Goal: Task Accomplishment & Management: Complete application form

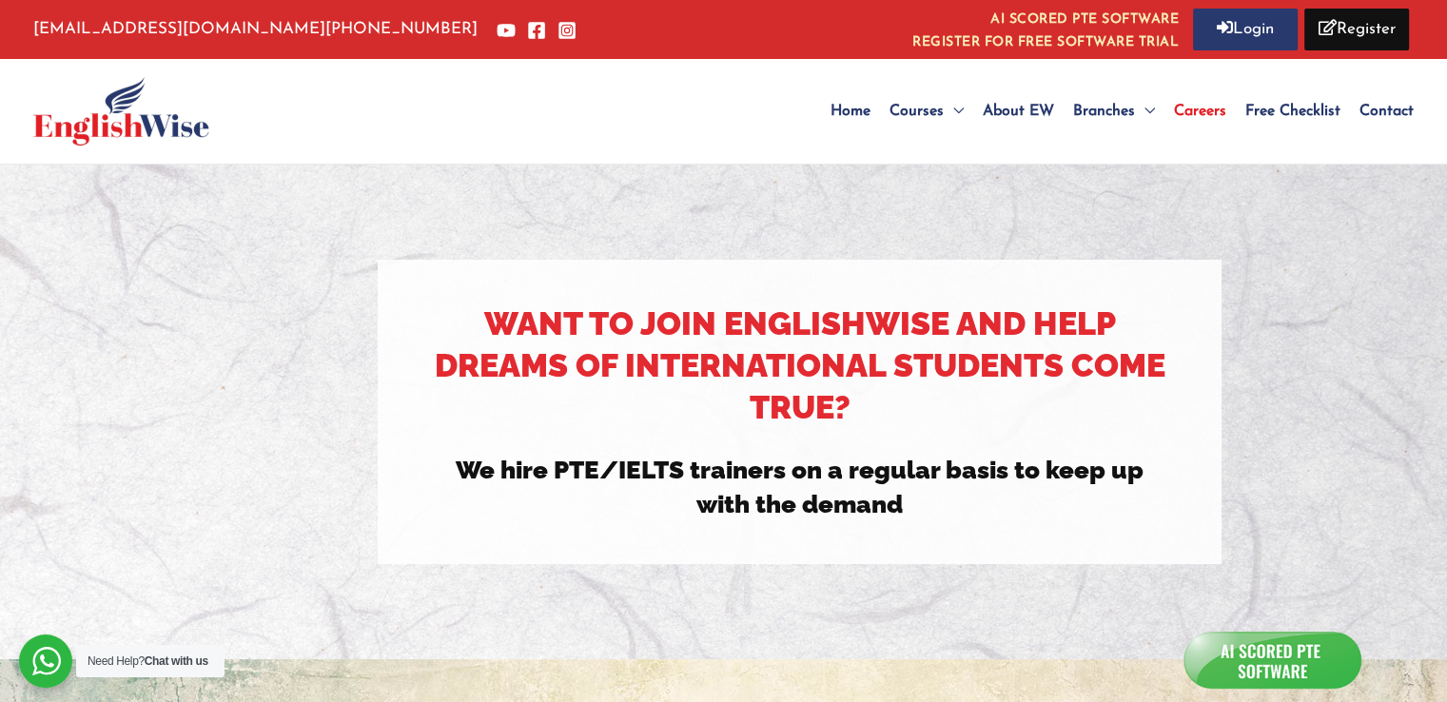
click at [848, 504] on h3 "We hire PTE/IELTS trainers on a regular basis to keep up with the demand" at bounding box center [799, 487] width 739 height 69
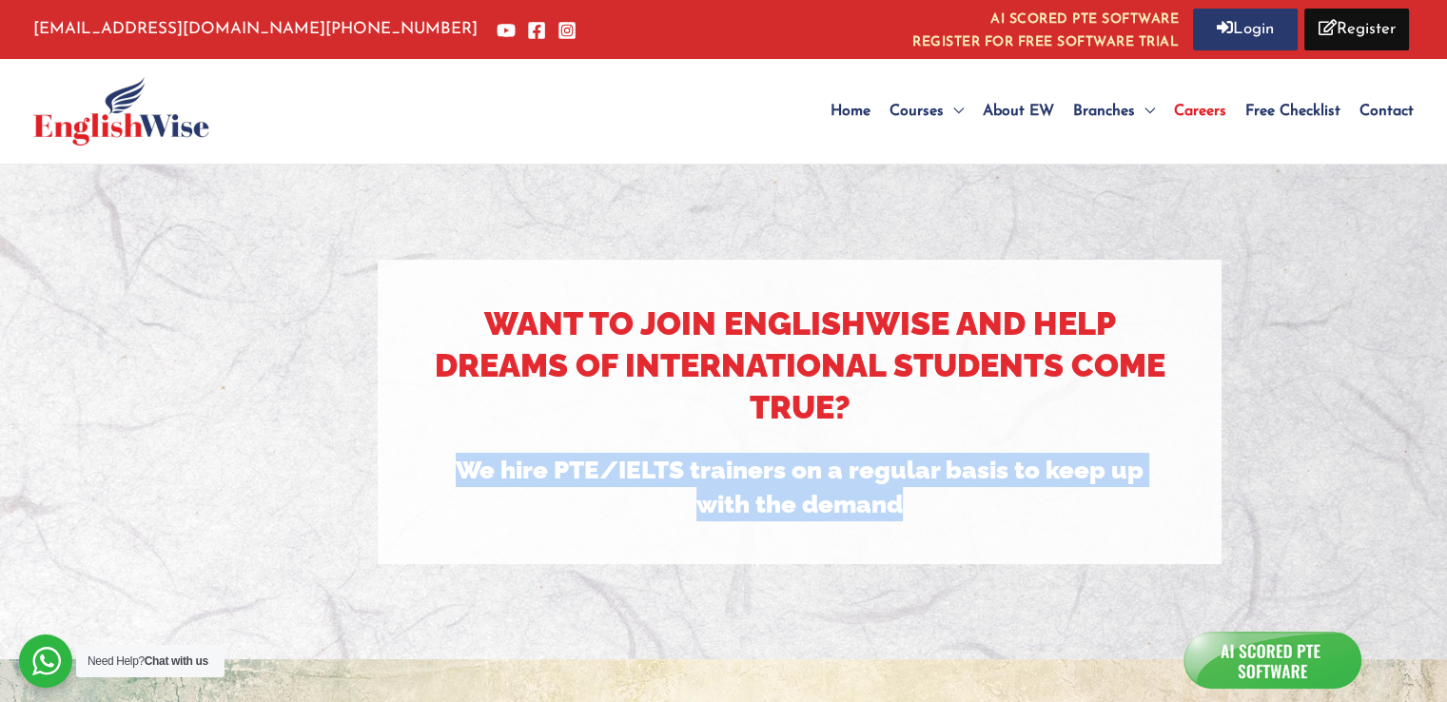
click at [848, 504] on h3 "We hire PTE/IELTS trainers on a regular basis to keep up with the demand" at bounding box center [799, 487] width 739 height 69
click at [1198, 104] on span "Careers" at bounding box center [1200, 111] width 52 height 15
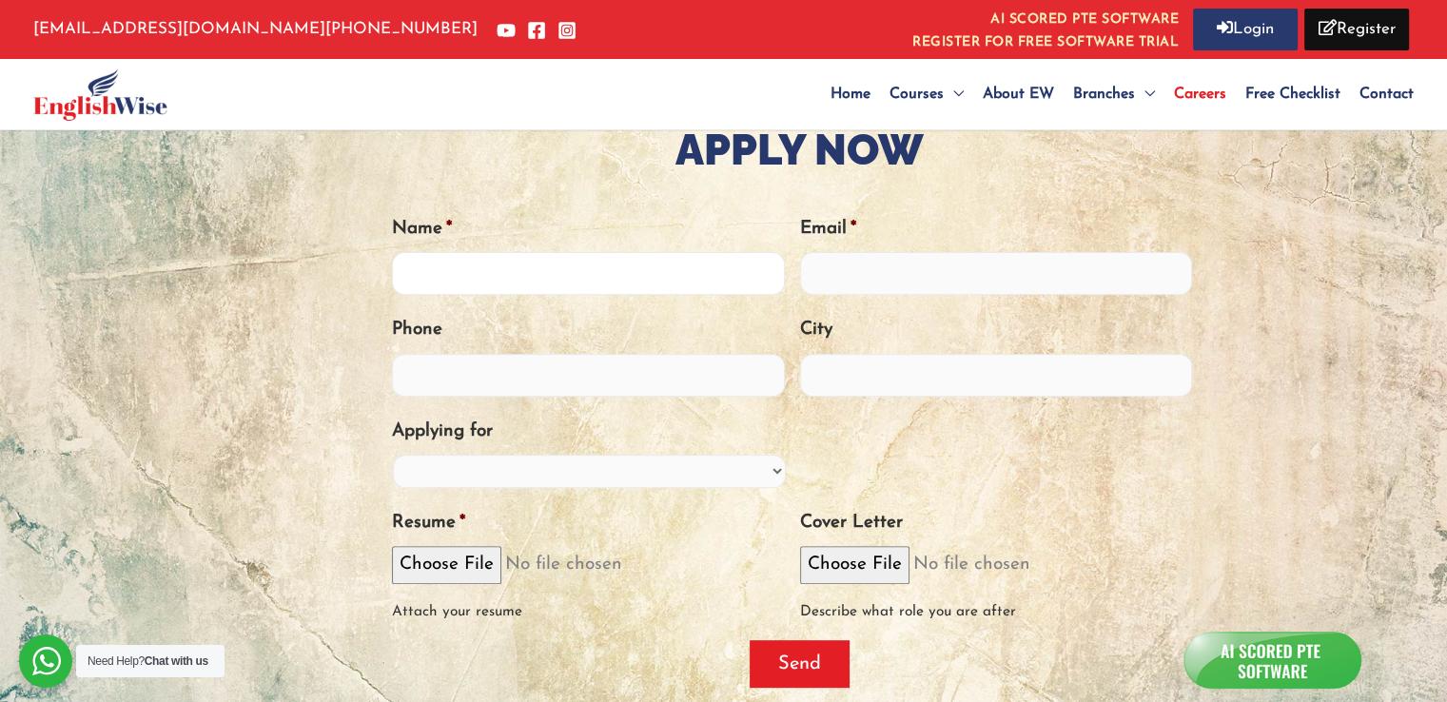
click at [734, 274] on input "Name *" at bounding box center [588, 273] width 393 height 43
click at [584, 274] on input "Name *" at bounding box center [588, 273] width 393 height 43
type input "[PERSON_NAME]"
click at [897, 256] on li "Email *" at bounding box center [1004, 254] width 408 height 83
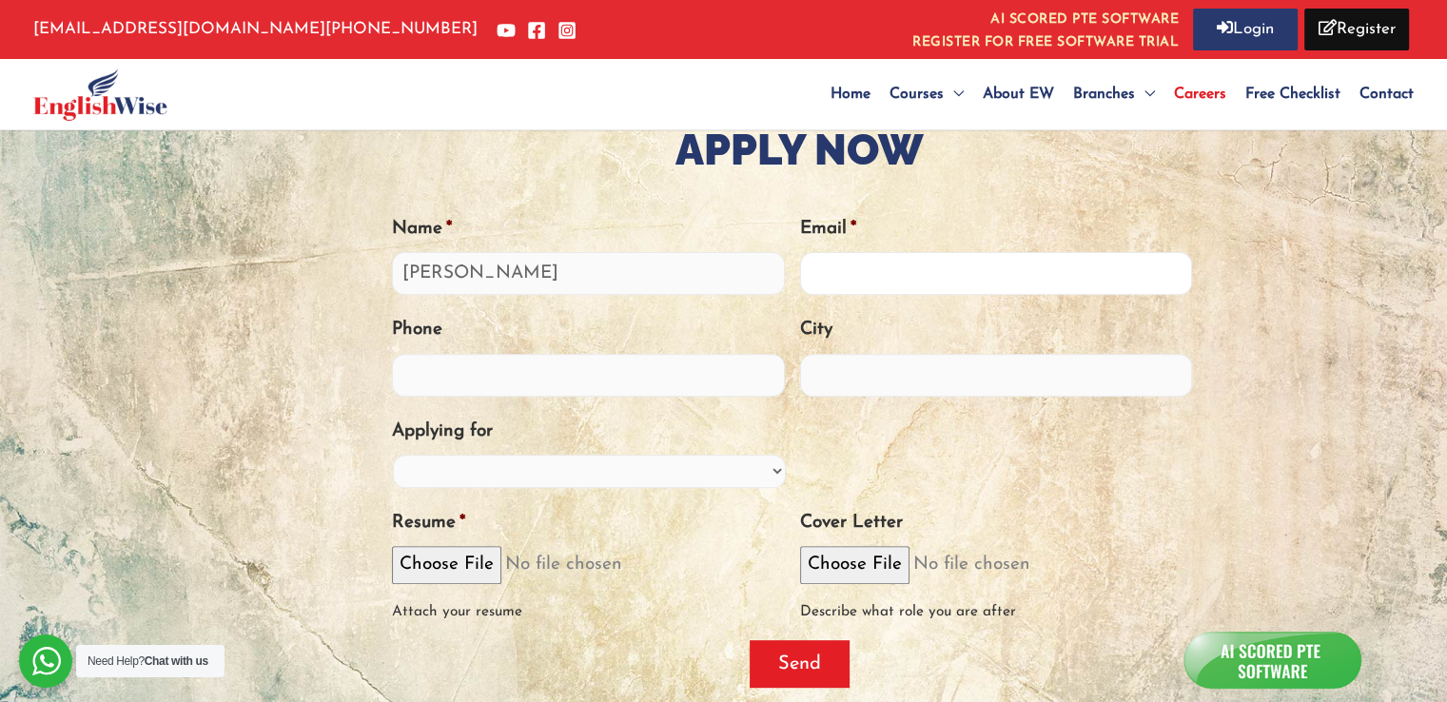
click at [897, 256] on input "Email *" at bounding box center [996, 273] width 393 height 43
type input "[EMAIL_ADDRESS][DOMAIN_NAME]"
click at [679, 379] on input "Phone" at bounding box center [588, 375] width 393 height 43
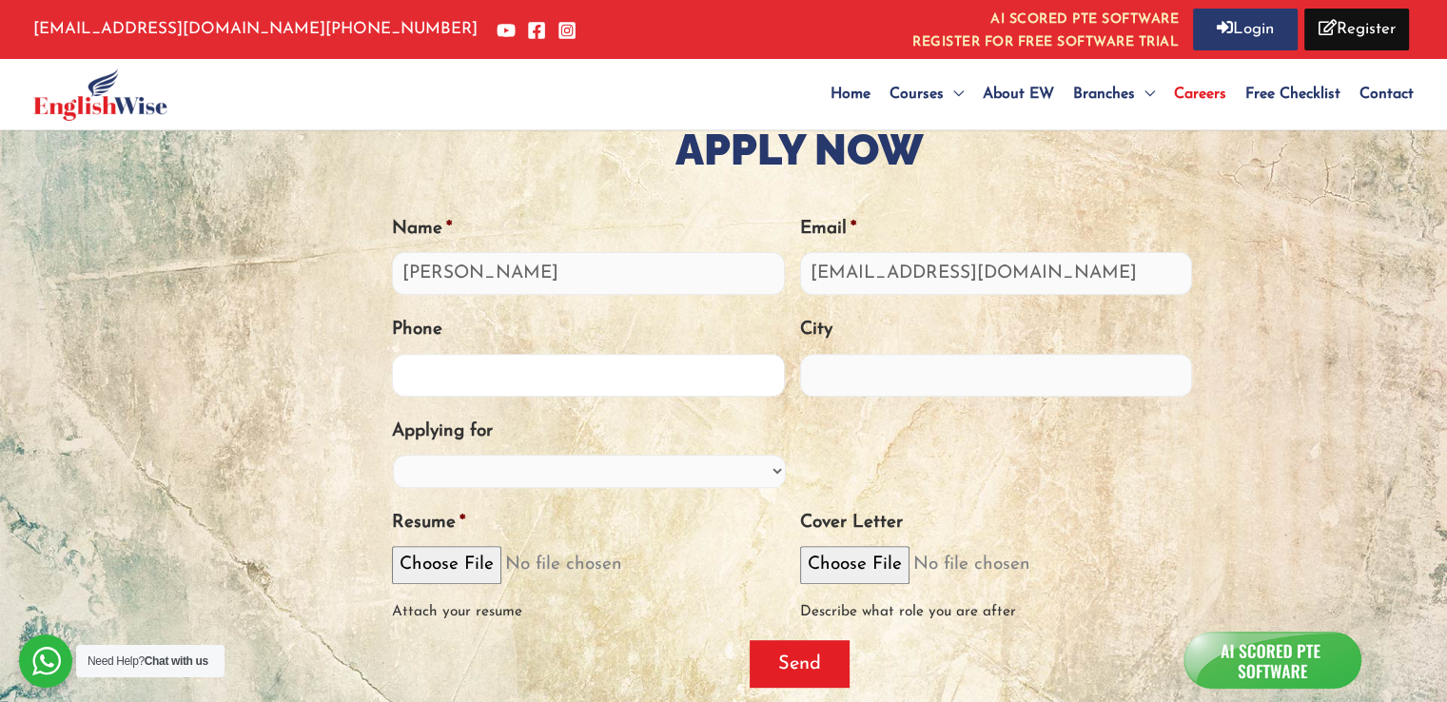
click at [679, 379] on input "Phone" at bounding box center [588, 375] width 393 height 43
type input "8303526708"
click at [822, 377] on input "City" at bounding box center [996, 375] width 393 height 43
type input "l"
type input "[GEOGRAPHIC_DATA]"
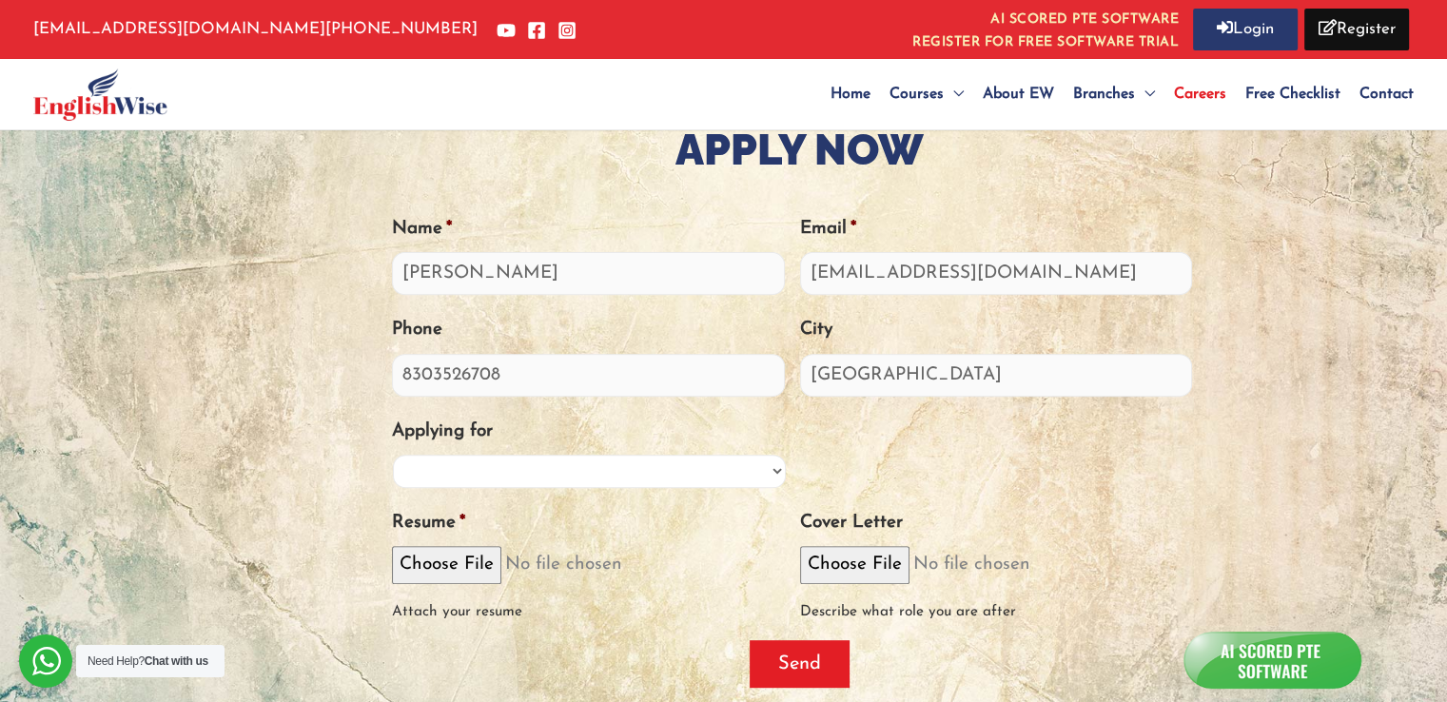
click at [670, 461] on select "PTE Trainer IELTS Trainer OET Trainer PTE/IELTS Sales Consultant Branch Manager…" at bounding box center [589, 471] width 393 height 33
select select "Training Manager"
click at [393, 455] on select "PTE Trainer IELTS Trainer OET Trainer PTE/IELTS Sales Consultant Branch Manager…" at bounding box center [589, 471] width 393 height 33
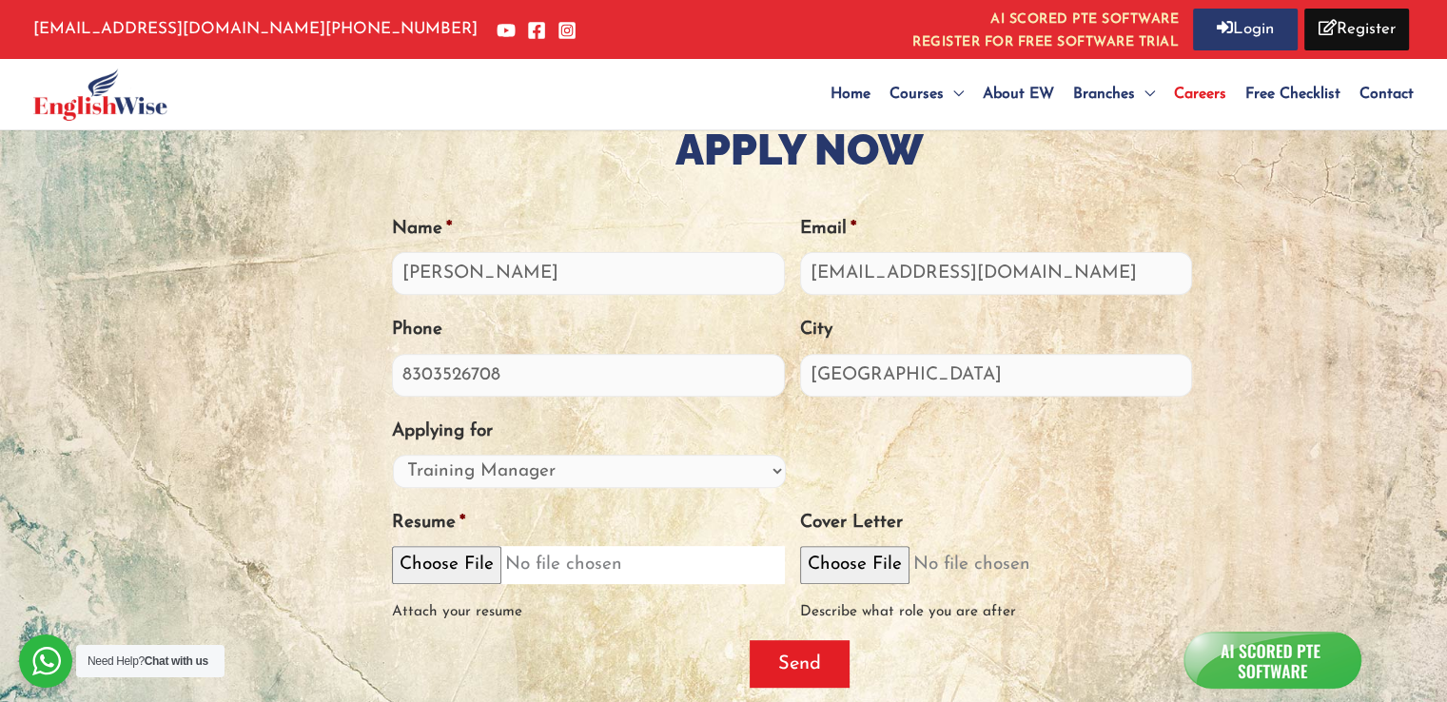
click at [465, 572] on input "Resume *" at bounding box center [588, 564] width 393 height 37
type input "C:\fakepath\[PERSON_NAME] Resume.pdf"
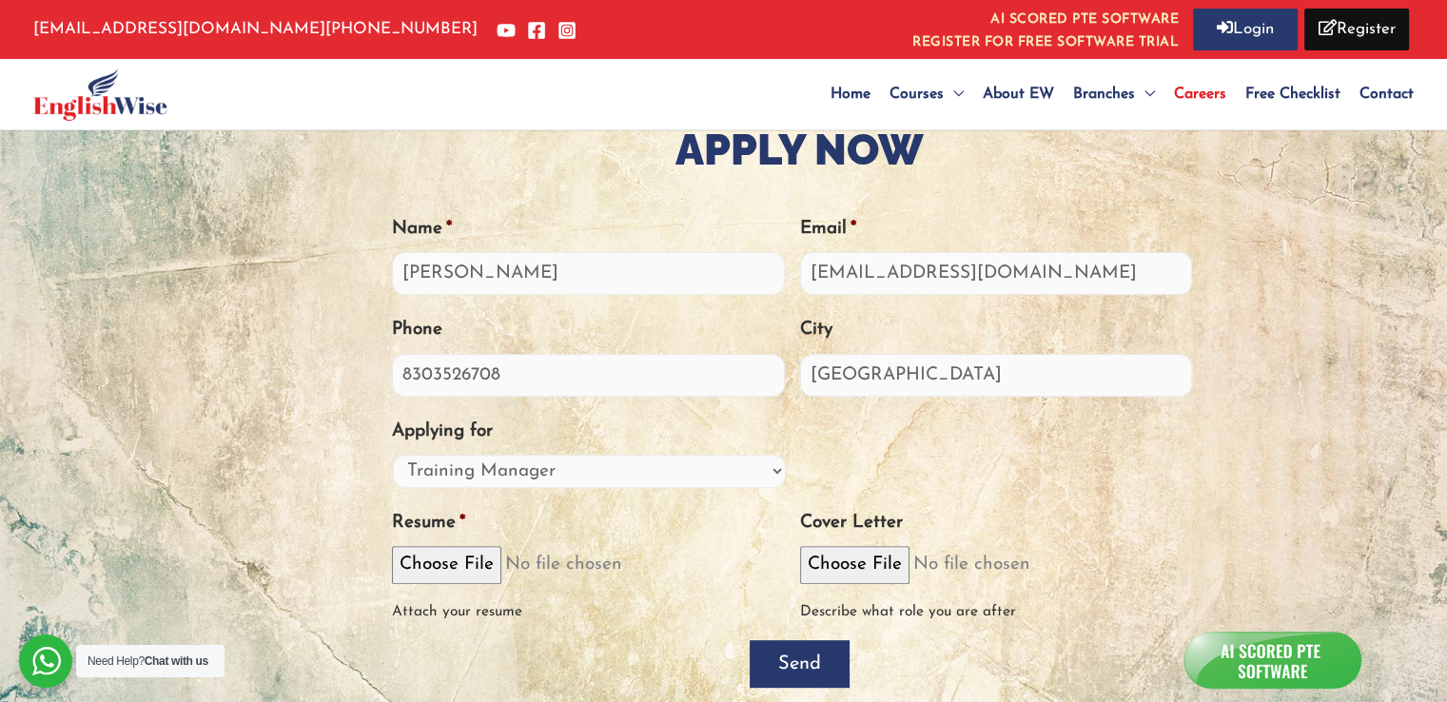
click at [788, 672] on input "Send" at bounding box center [799, 664] width 100 height 48
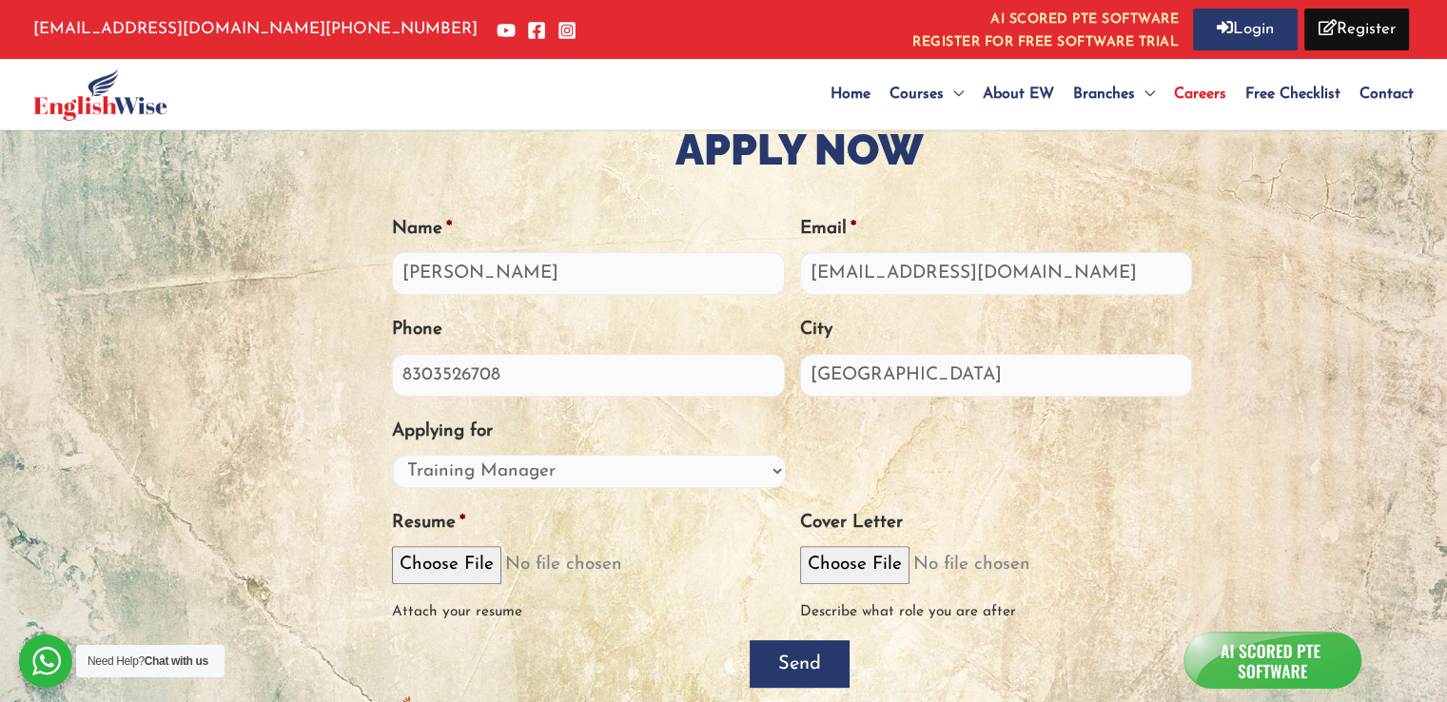
click at [788, 672] on input "Send" at bounding box center [799, 664] width 100 height 48
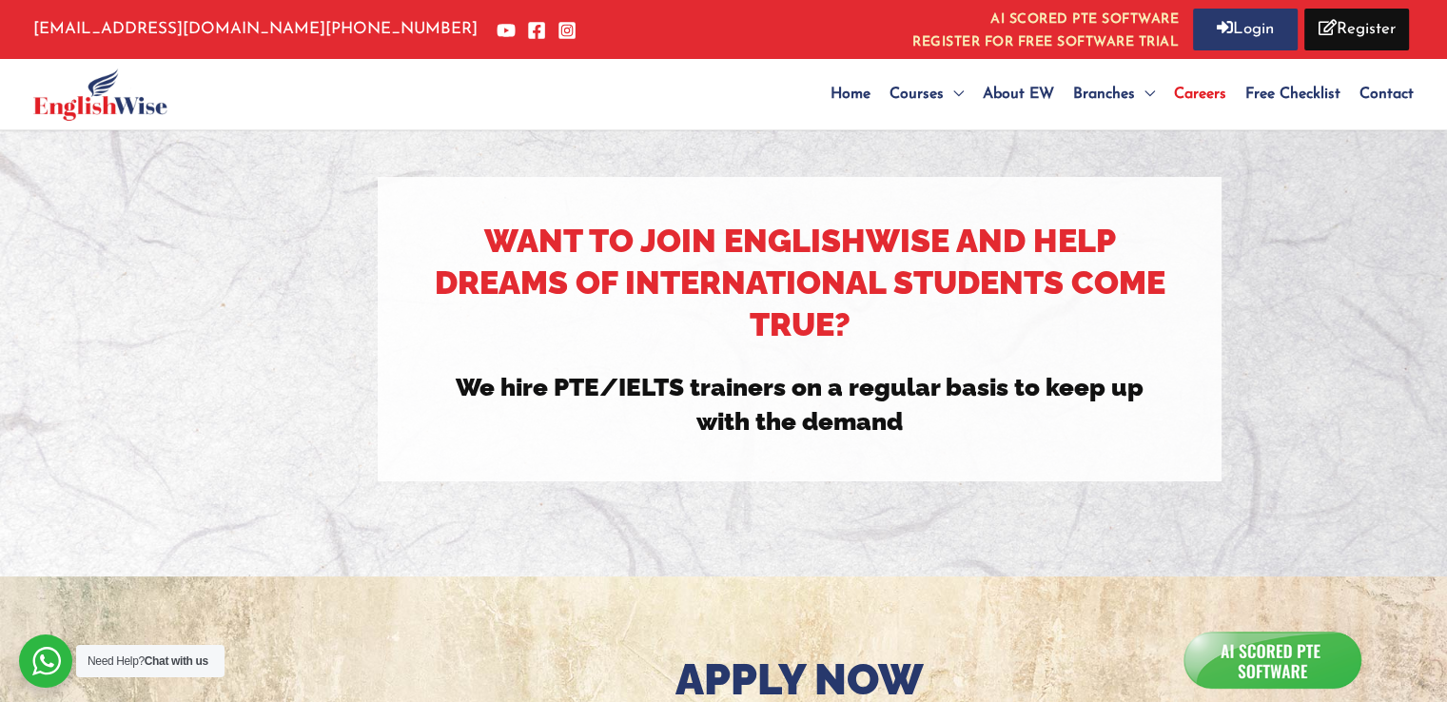
scroll to position [696, 0]
